Goal: Task Accomplishment & Management: Manage account settings

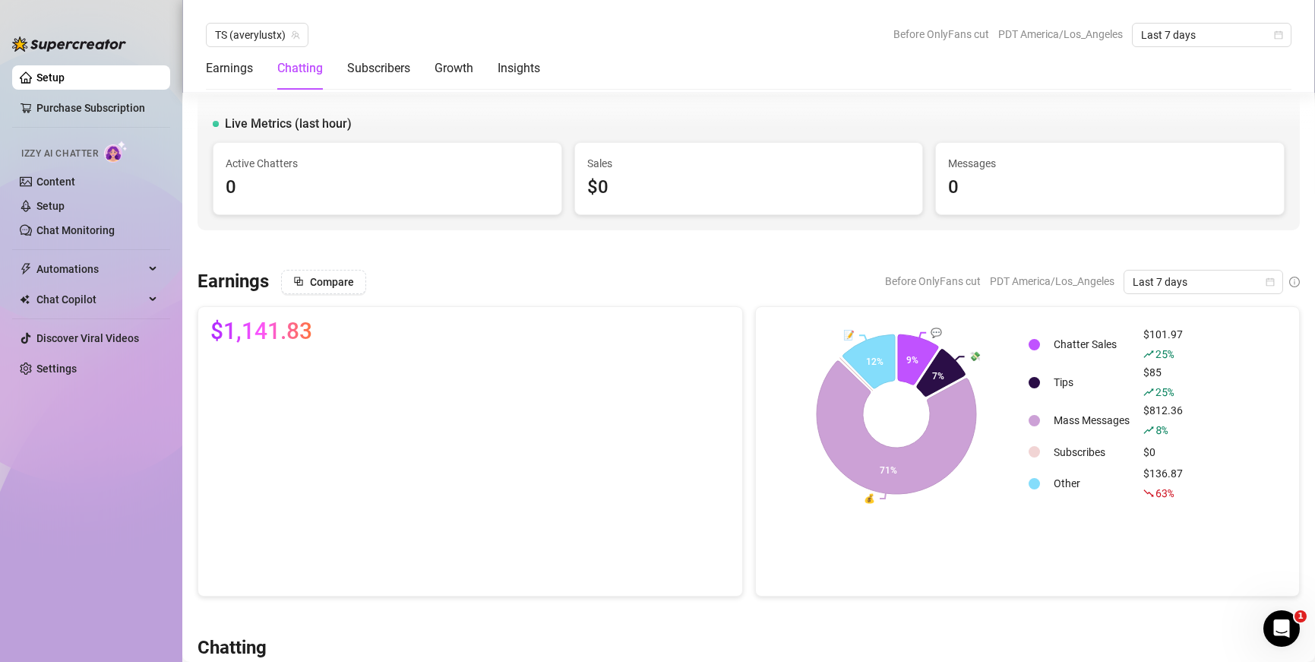
scroll to position [556, 0]
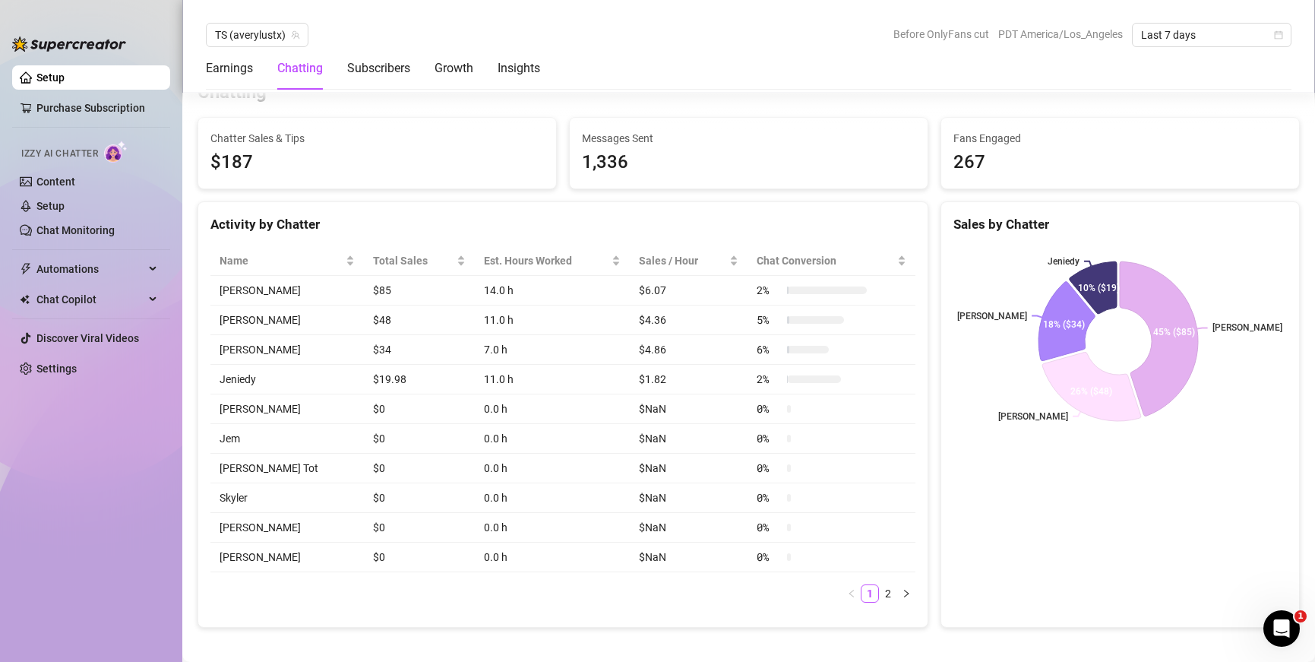
click at [59, 74] on link "Setup" at bounding box center [50, 77] width 28 height 12
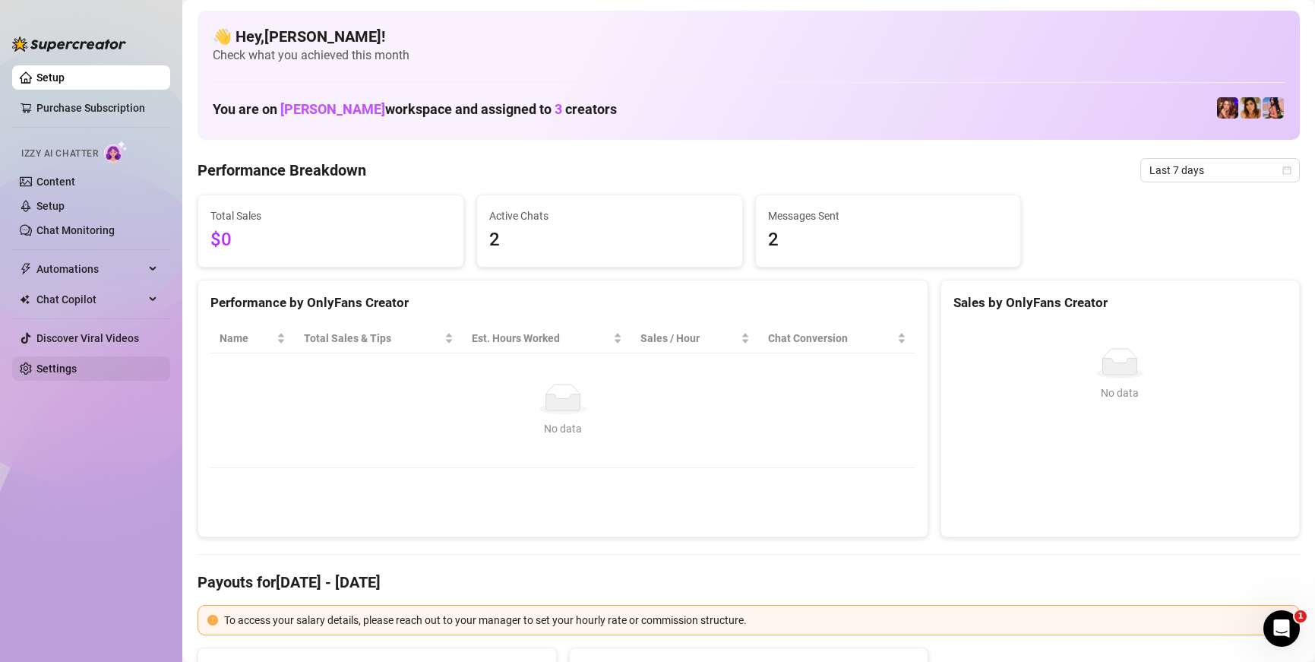
click at [61, 369] on link "Settings" at bounding box center [56, 369] width 40 height 12
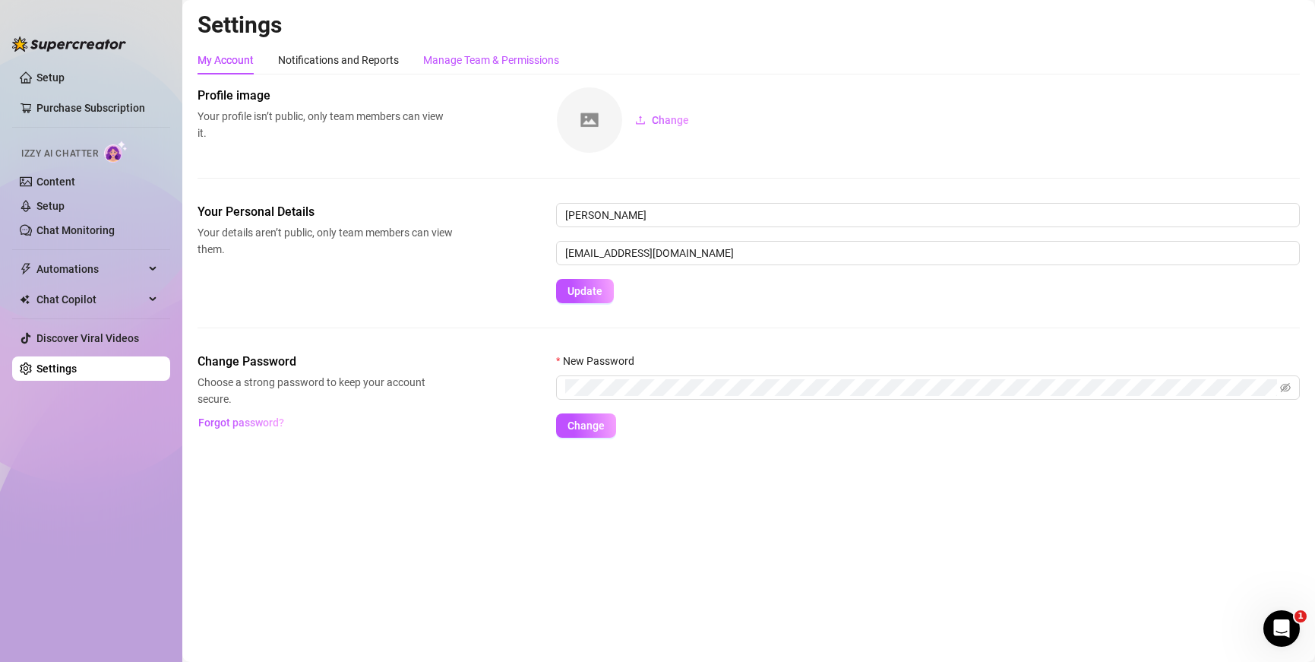
click at [464, 57] on div "Manage Team & Permissions" at bounding box center [491, 60] width 136 height 17
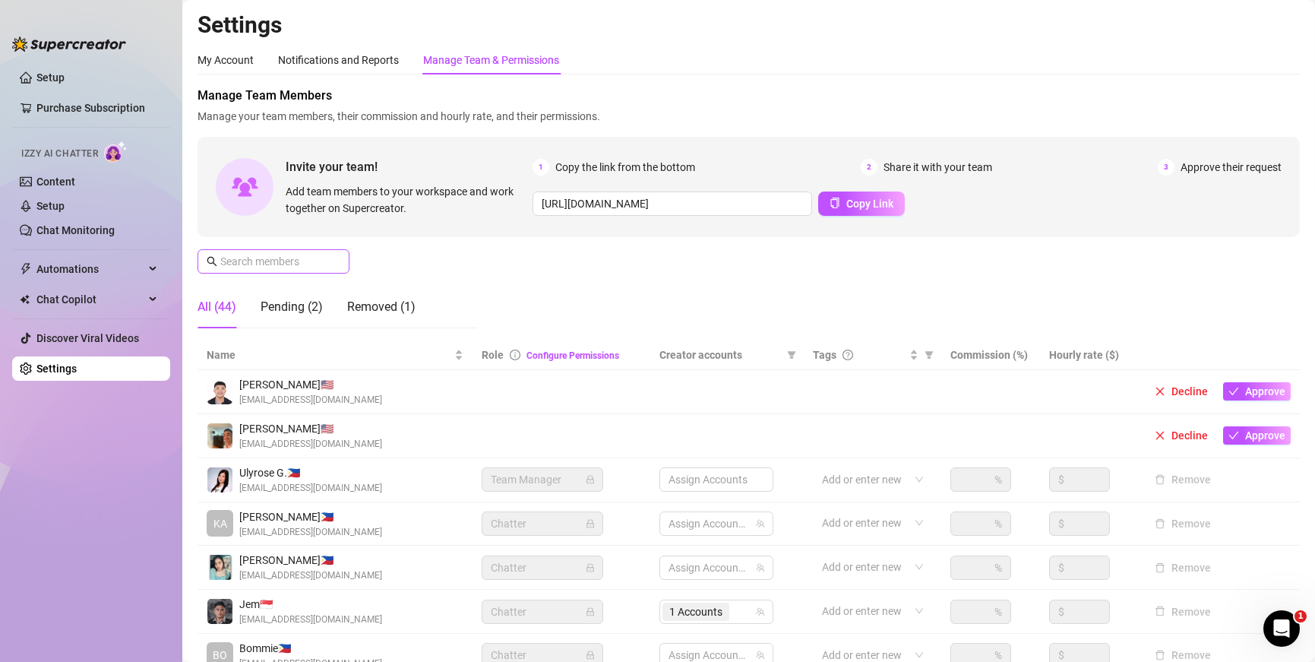
click at [331, 268] on span at bounding box center [335, 261] width 9 height 17
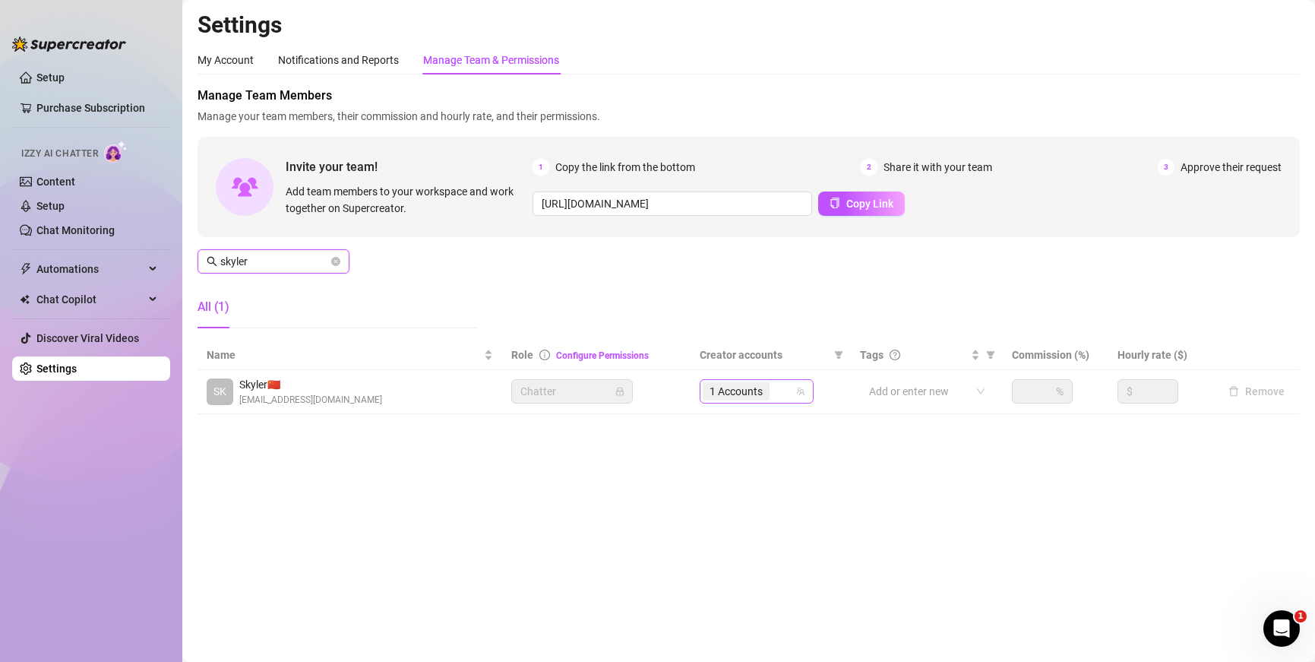
click at [792, 389] on div "1 Accounts" at bounding box center [749, 391] width 92 height 21
type input "skyler"
click at [733, 467] on span "Select tree node" at bounding box center [732, 466] width 12 height 12
click at [772, 391] on div "2 Accounts" at bounding box center [738, 391] width 70 height 21
click at [553, 514] on main "Settings My Account Notifications and Reports Manage Team & Permissions Profile…" at bounding box center [748, 331] width 1133 height 662
